Goal: Information Seeking & Learning: Find specific page/section

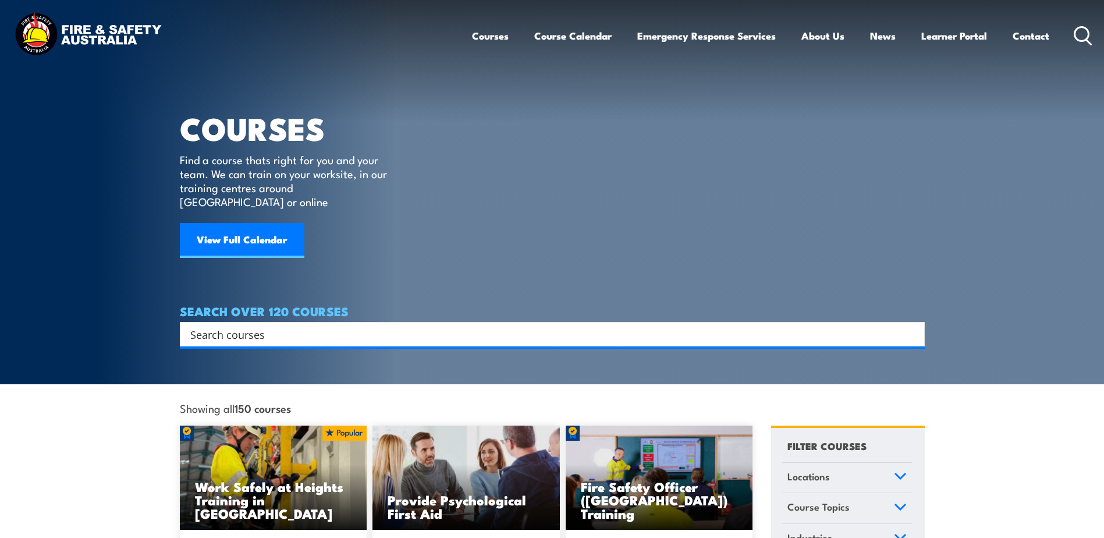
click at [288, 325] on input "Search input" at bounding box center [544, 333] width 709 height 17
type input "checklist"
